Goal: Task Accomplishment & Management: Manage account settings

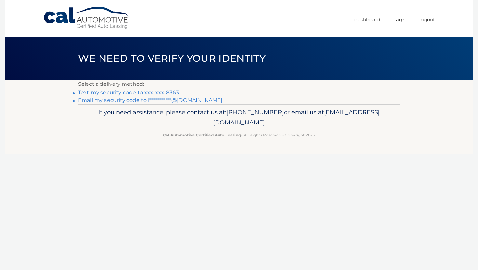
click at [155, 91] on link "Text my security code to xxx-xxx-8363" at bounding box center [128, 92] width 101 height 6
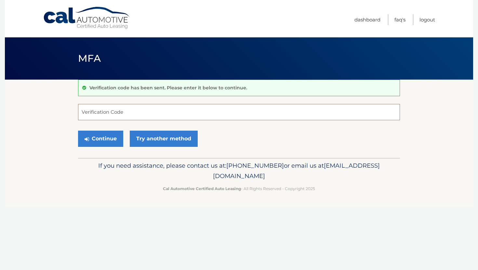
click at [132, 104] on input "Verification Code" at bounding box center [239, 112] width 322 height 16
click at [132, 107] on input "Verification Code" at bounding box center [239, 112] width 322 height 16
click at [132, 114] on input "Verification Code" at bounding box center [239, 112] width 322 height 16
click at [141, 121] on form "Verification Code Continue Try another method" at bounding box center [239, 127] width 322 height 46
click at [137, 117] on input "Verification Code" at bounding box center [239, 112] width 322 height 16
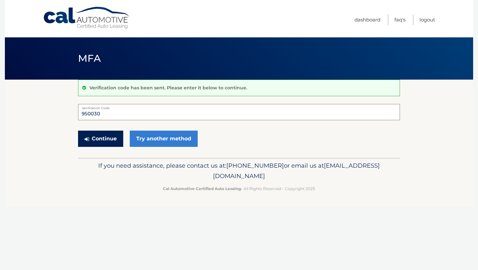
type input "950030"
click at [108, 142] on button "Continue" at bounding box center [100, 139] width 45 height 16
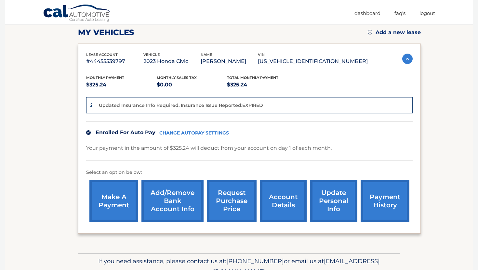
scroll to position [93, 0]
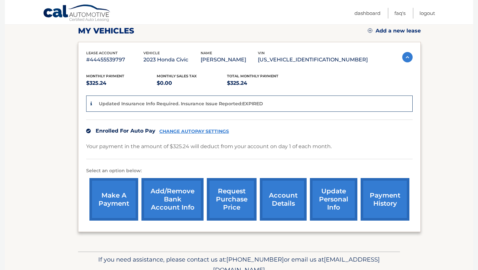
click at [206, 130] on link "CHANGE AUTOPAY SETTINGS" at bounding box center [194, 132] width 70 height 6
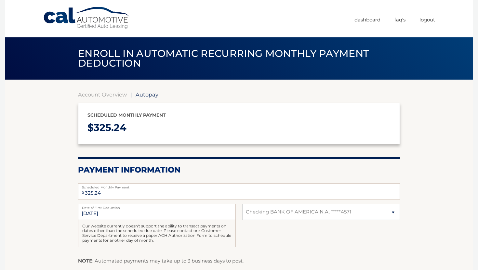
select select "MGE2NjAyZDItZWI4Mi00OTkzLTk1NjYtZTExZmE0Yzk2YmE5"
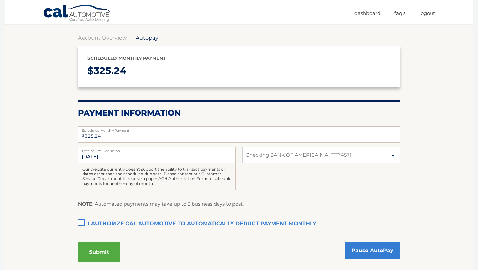
scroll to position [56, 0]
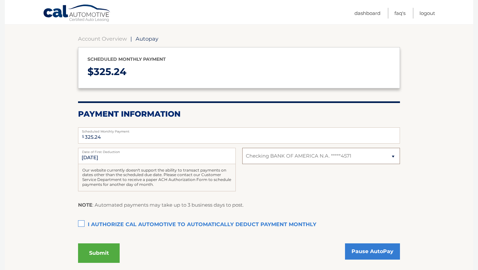
click at [257, 149] on select "Select Bank Account Checking BANK OF AMERICA N.A. *****4571" at bounding box center [321, 156] width 158 height 16
select select
click at [242, 148] on select "Select Bank Account Checking BANK OF AMERICA N.A. *****4571" at bounding box center [321, 156] width 158 height 16
click at [364, 255] on link "Pause AutoPay" at bounding box center [372, 252] width 55 height 16
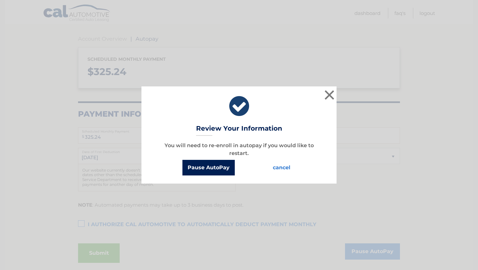
click at [207, 167] on button "Pause AutoPay" at bounding box center [209, 168] width 52 height 16
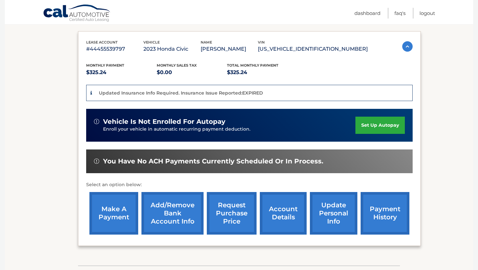
scroll to position [110, 0]
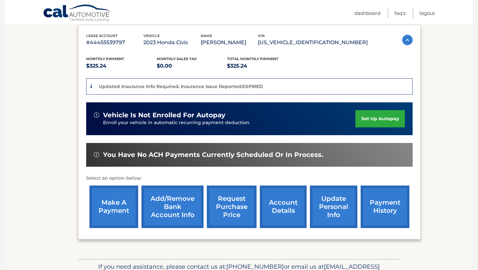
click at [223, 152] on span "You have no ACH payments currently scheduled or in process." at bounding box center [213, 155] width 220 height 8
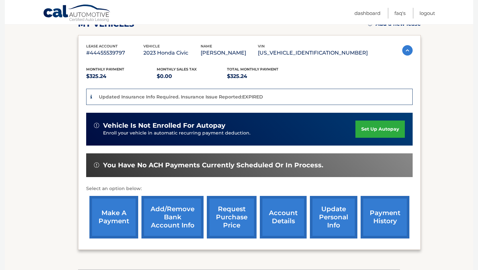
scroll to position [101, 0]
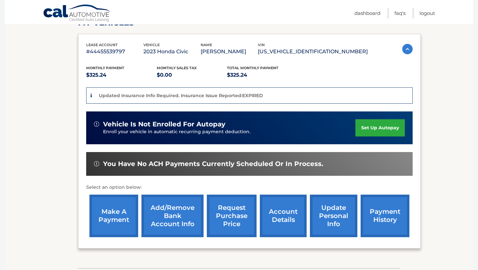
click at [405, 48] on img at bounding box center [408, 49] width 10 height 10
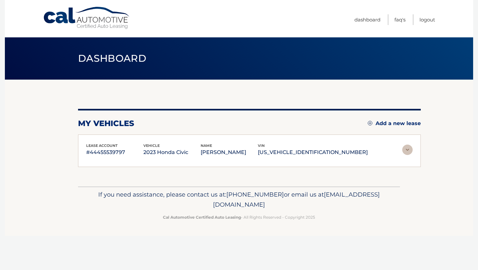
scroll to position [0, 0]
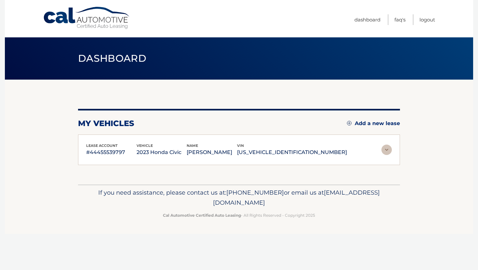
click at [385, 150] on img at bounding box center [387, 150] width 10 height 10
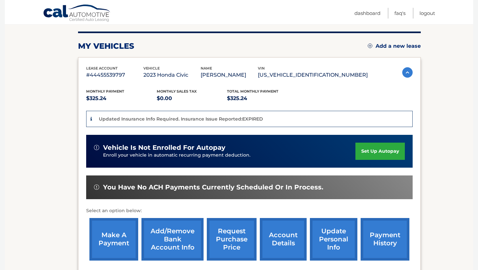
scroll to position [148, 0]
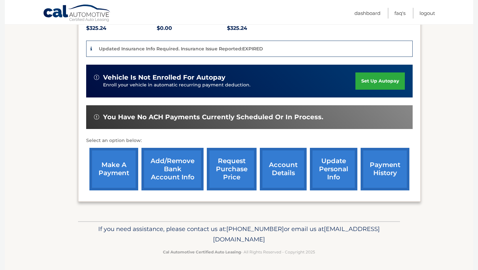
click at [154, 168] on link "Add/Remove bank account info" at bounding box center [173, 169] width 62 height 43
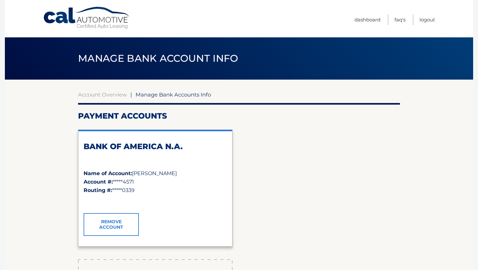
click at [128, 219] on link "Remove Account" at bounding box center [111, 224] width 55 height 23
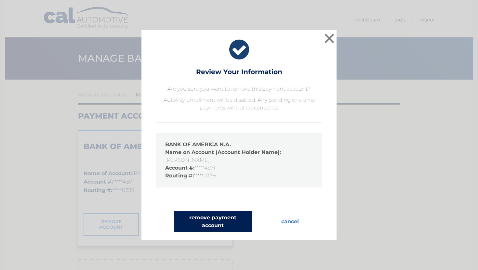
click at [226, 219] on button "remove payment account" at bounding box center [213, 222] width 78 height 21
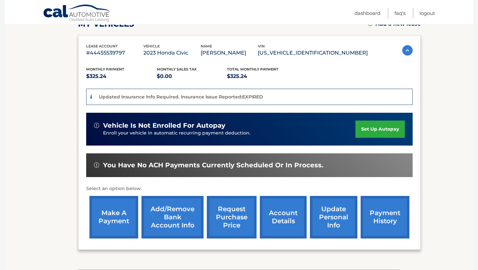
scroll to position [100, 0]
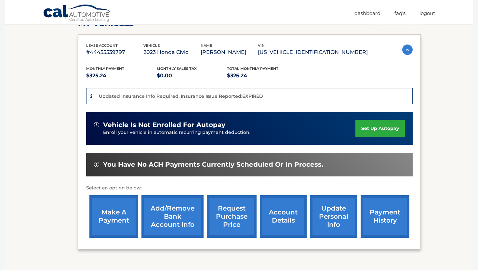
click at [369, 224] on link "payment history" at bounding box center [385, 217] width 49 height 43
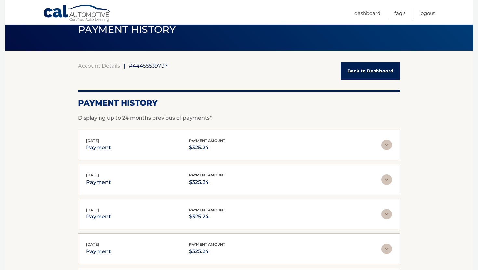
scroll to position [30, 0]
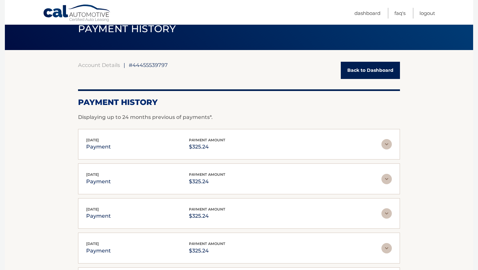
click at [386, 145] on img at bounding box center [387, 144] width 10 height 10
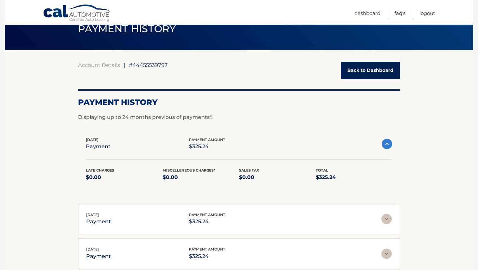
click at [386, 145] on img at bounding box center [387, 144] width 10 height 10
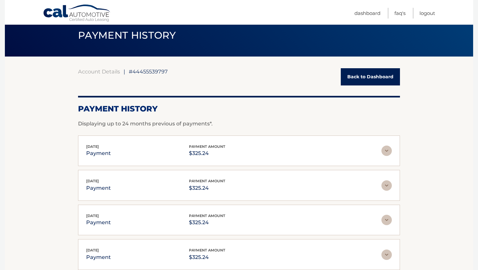
scroll to position [19, 0]
